Goal: Information Seeking & Learning: Learn about a topic

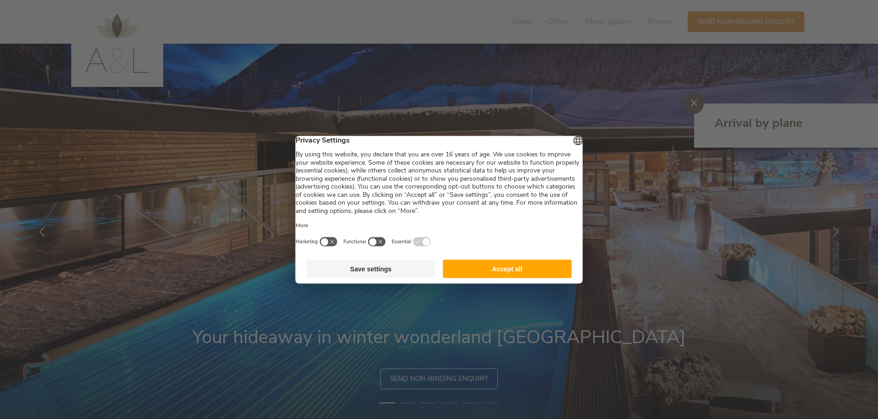
click at [520, 272] on button "Accept all" at bounding box center [507, 268] width 129 height 18
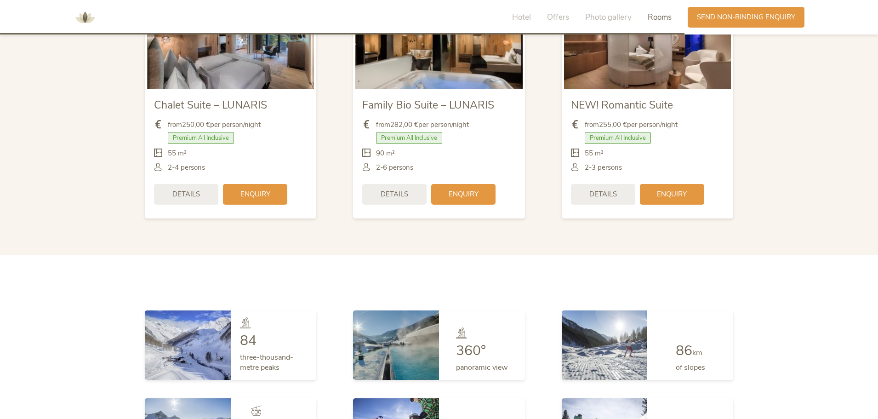
scroll to position [2065, 0]
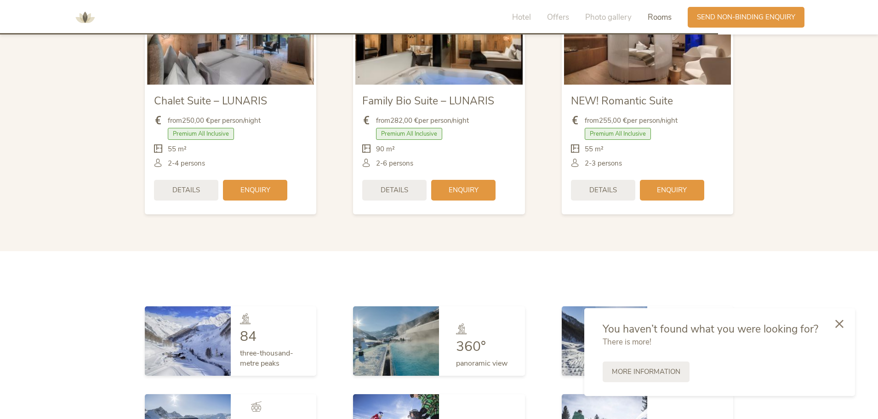
click at [655, 14] on span "Rooms" at bounding box center [660, 17] width 24 height 11
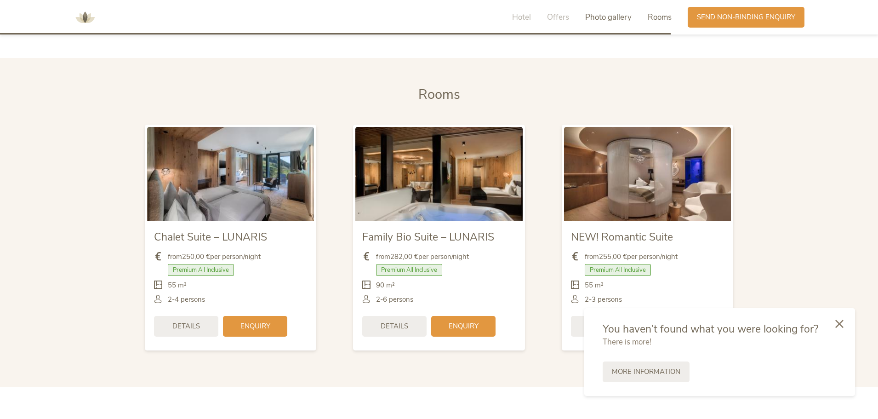
click at [618, 18] on span "Photo gallery" at bounding box center [608, 17] width 46 height 11
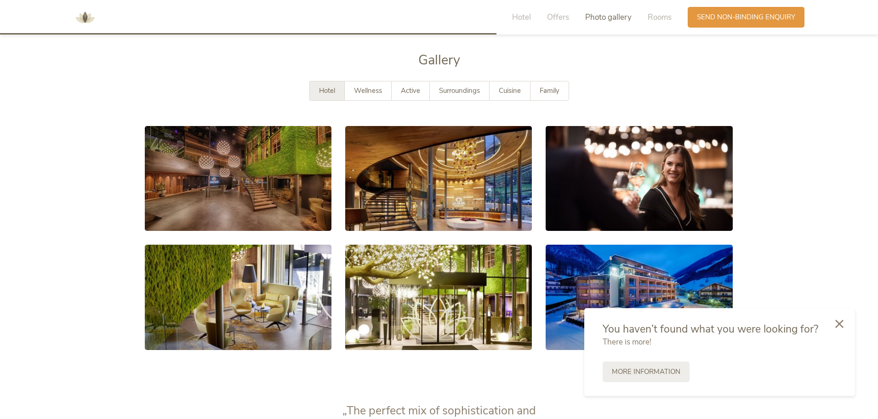
scroll to position [1425, 0]
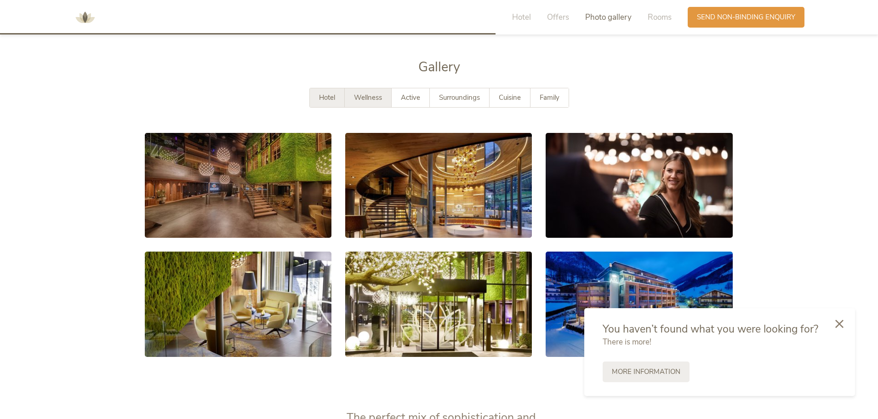
click at [361, 93] on span "Wellness" at bounding box center [368, 97] width 28 height 9
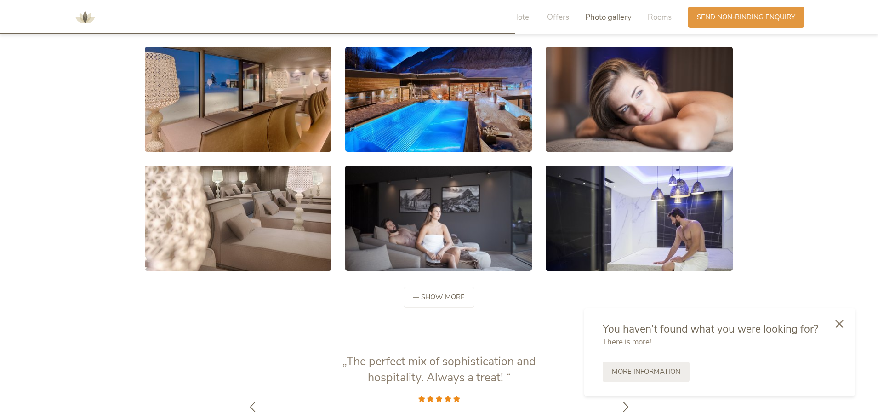
scroll to position [1517, 0]
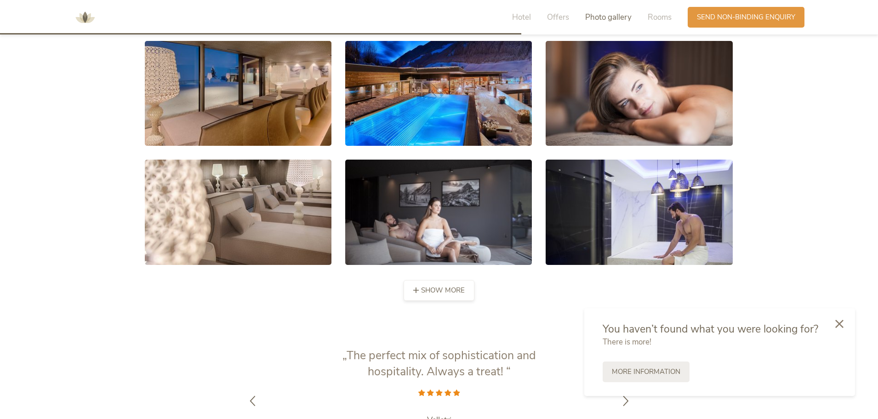
click at [447, 285] on span "show more" at bounding box center [443, 290] width 44 height 10
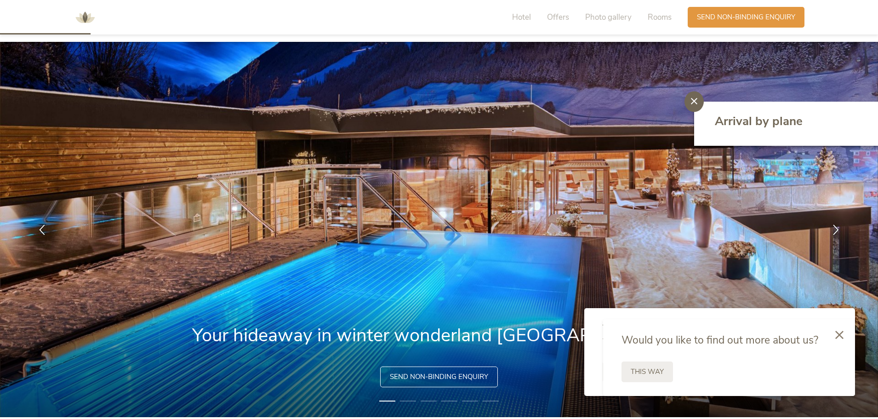
scroll to position [0, 0]
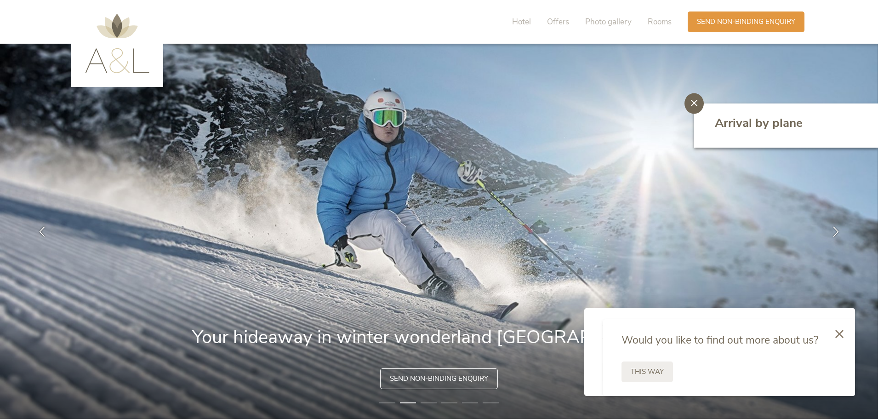
click at [837, 332] on icon at bounding box center [839, 334] width 8 height 8
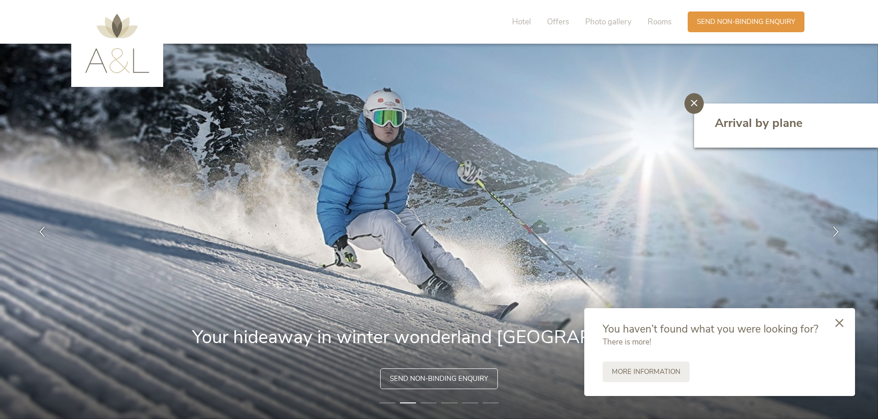
click at [839, 326] on icon at bounding box center [839, 323] width 8 height 8
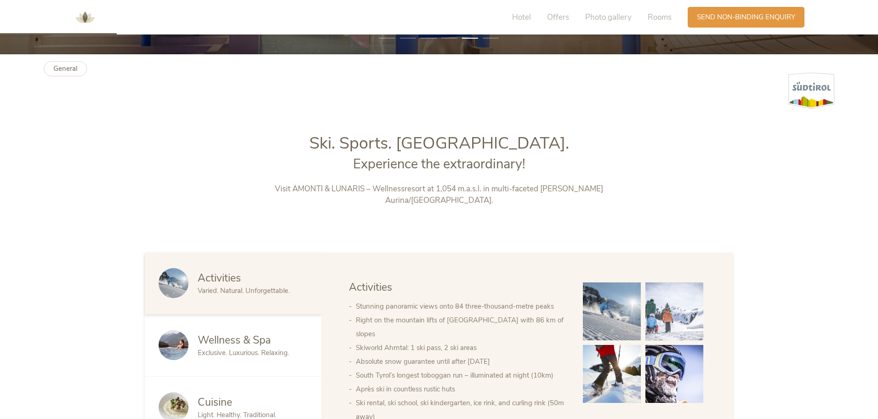
scroll to position [368, 0]
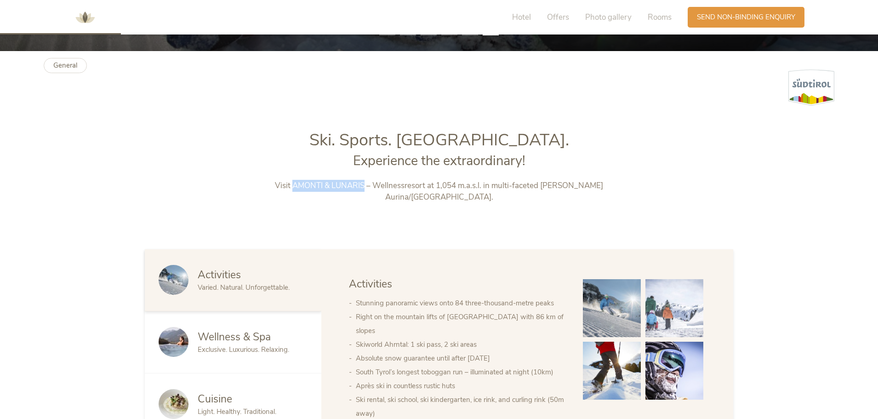
drag, startPoint x: 287, startPoint y: 185, endPoint x: 359, endPoint y: 187, distance: 72.6
click at [359, 187] on p "Visit AMONTI & LUNARIS – Wellnessresort at 1,054 m.a.s.l. in multi-faceted [PER…" at bounding box center [439, 191] width 384 height 23
copy p "AMONTI & LUNARIS"
